Goal: Information Seeking & Learning: Learn about a topic

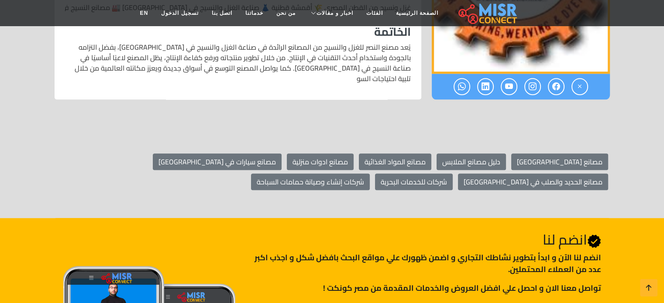
scroll to position [960, 0]
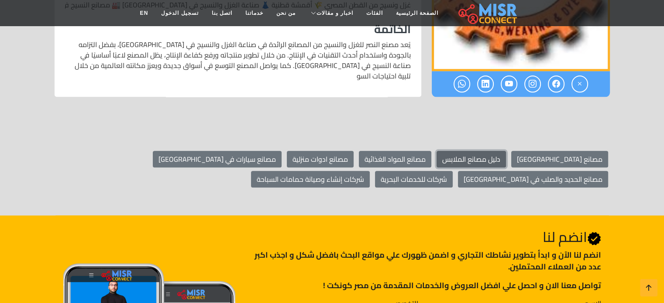
click at [506, 151] on link "دليل مصانع الملابس" at bounding box center [471, 159] width 69 height 17
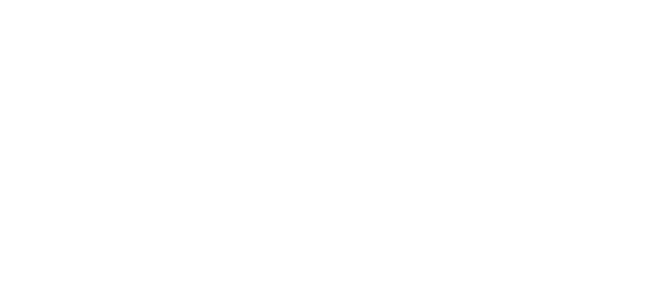
select select "**********"
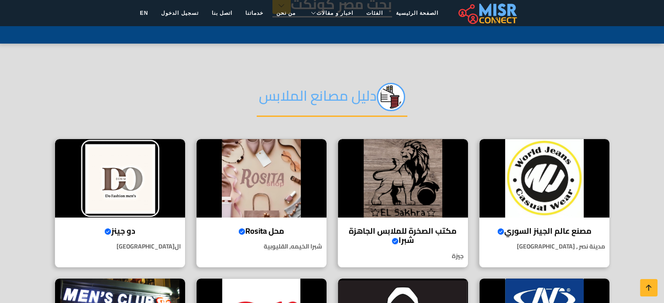
scroll to position [87, 0]
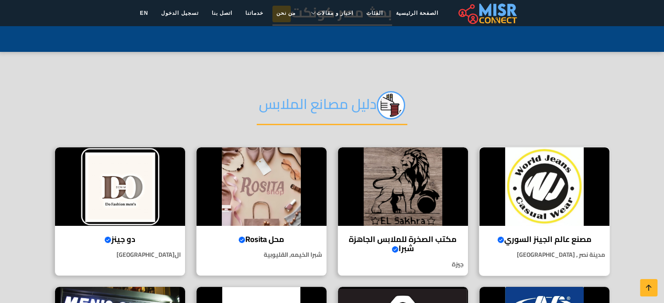
click at [570, 237] on h4 "مصنع عالم الجينز السوري Verified account" at bounding box center [544, 240] width 117 height 10
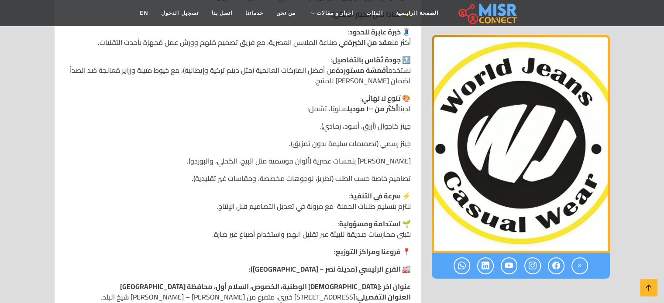
scroll to position [524, 0]
